Goal: Find specific page/section: Find specific page/section

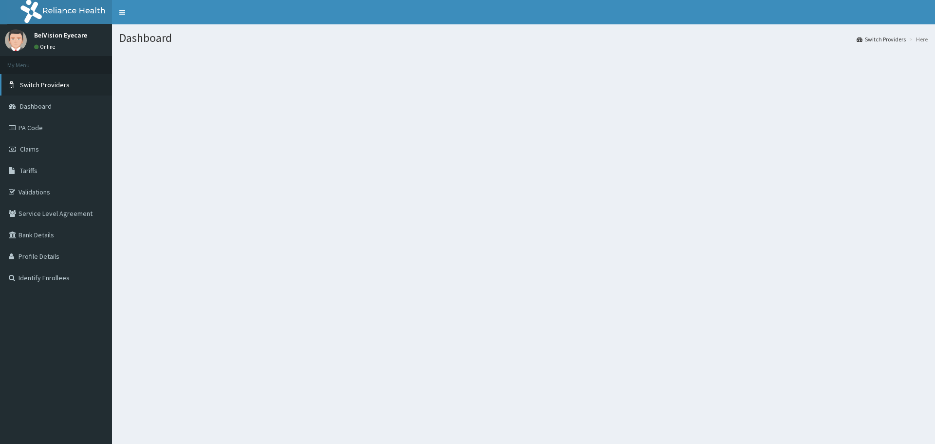
click at [51, 83] on span "Switch Providers" at bounding box center [45, 84] width 50 height 9
click at [47, 85] on span "Switch Providers" at bounding box center [45, 84] width 50 height 9
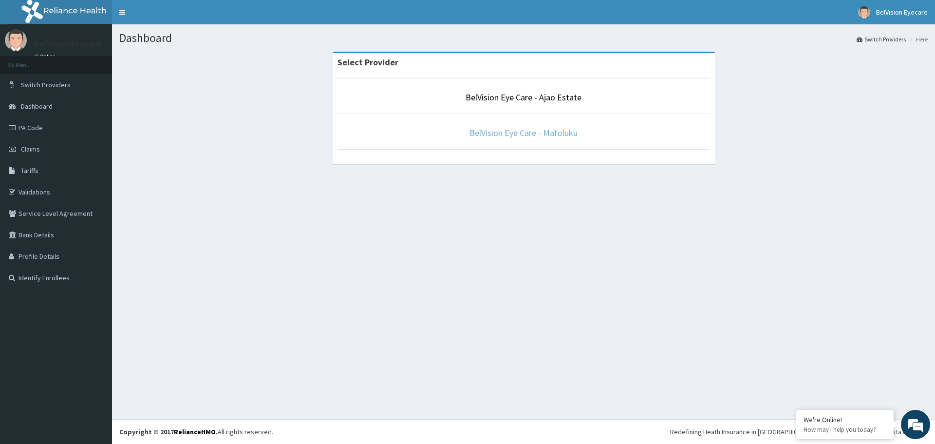
click at [506, 133] on link "BelVision Eye Care - Mafoluku" at bounding box center [524, 132] width 108 height 11
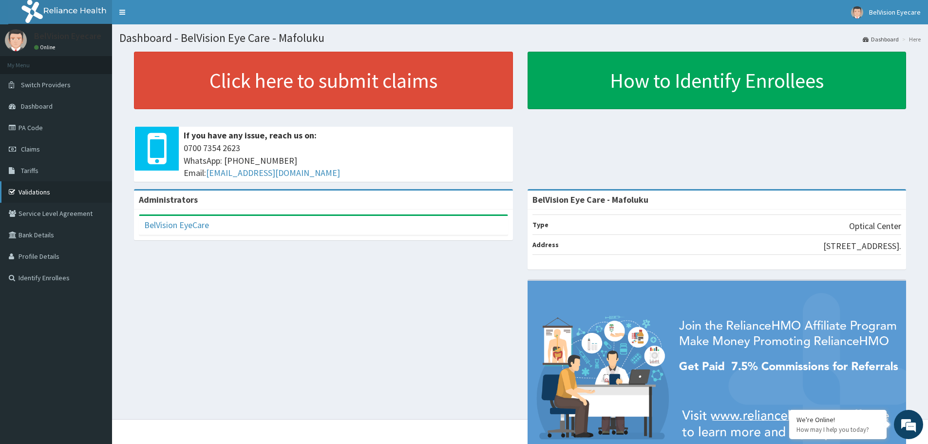
click at [32, 193] on link "Validations" at bounding box center [56, 191] width 112 height 21
